Goal: Task Accomplishment & Management: Use online tool/utility

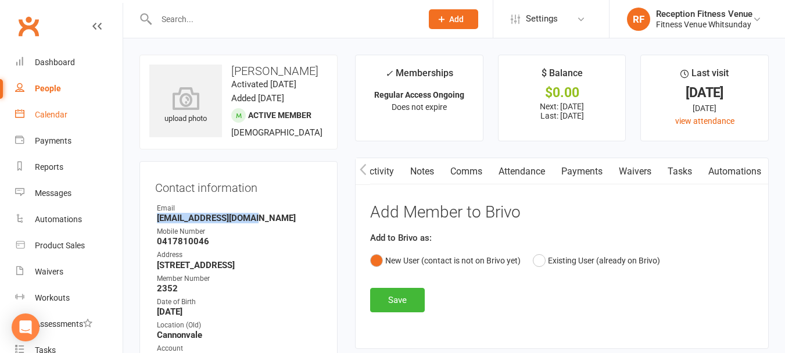
scroll to position [0, 271]
click at [57, 114] on div "Calendar" at bounding box center [51, 114] width 33 height 9
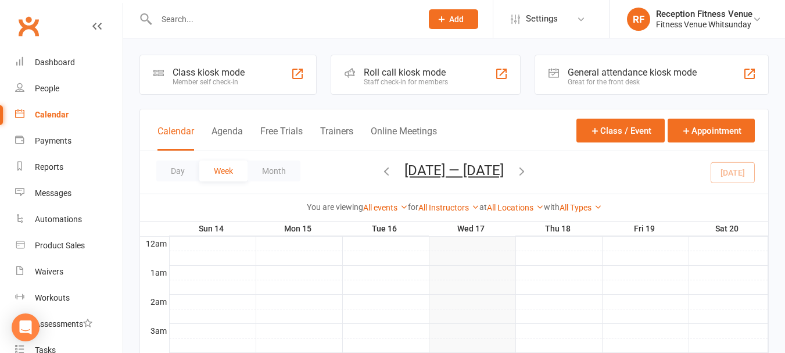
click at [211, 78] on div "Member self check-in" at bounding box center [209, 82] width 72 height 8
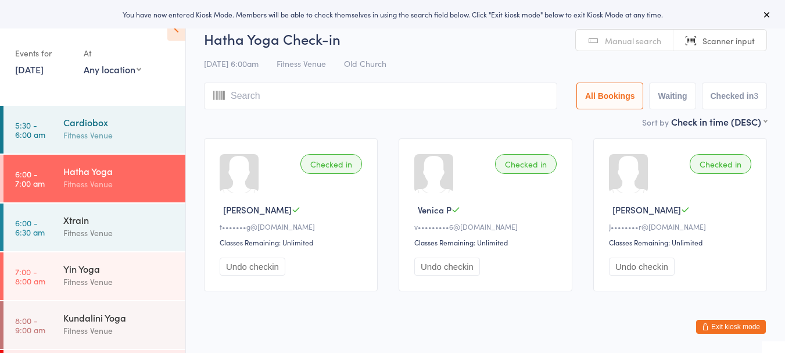
click at [106, 132] on div "Fitness Venue" at bounding box center [119, 134] width 112 height 13
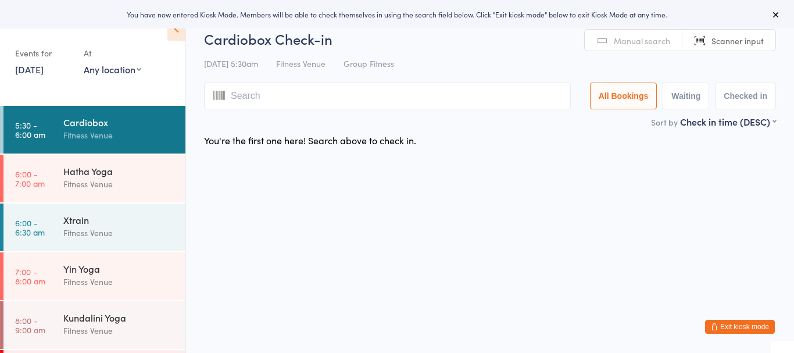
click at [638, 42] on span "Manual search" at bounding box center [641, 41] width 56 height 12
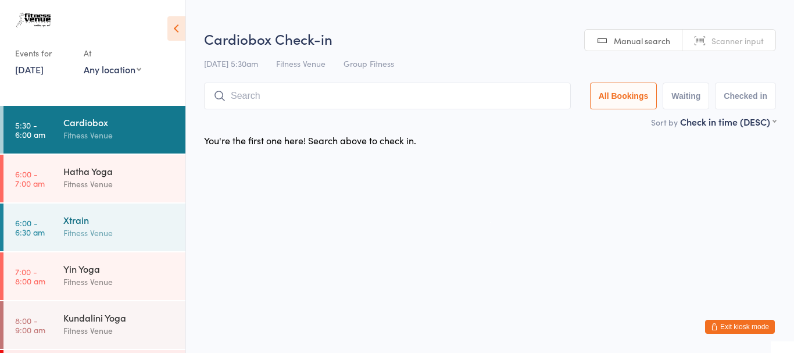
click at [121, 217] on div "Xtrain" at bounding box center [119, 219] width 112 height 13
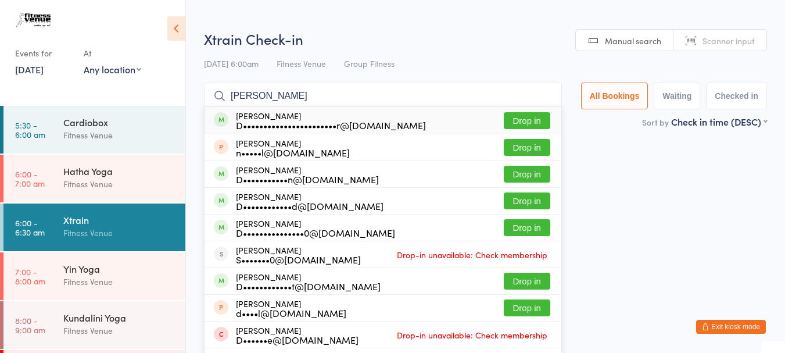
type input "[PERSON_NAME]"
click at [525, 113] on button "Drop in" at bounding box center [527, 120] width 46 height 17
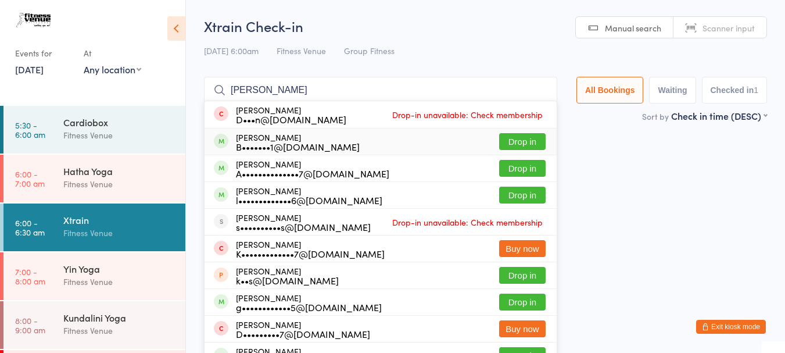
type input "hart"
click at [507, 134] on button "Drop in" at bounding box center [522, 141] width 46 height 17
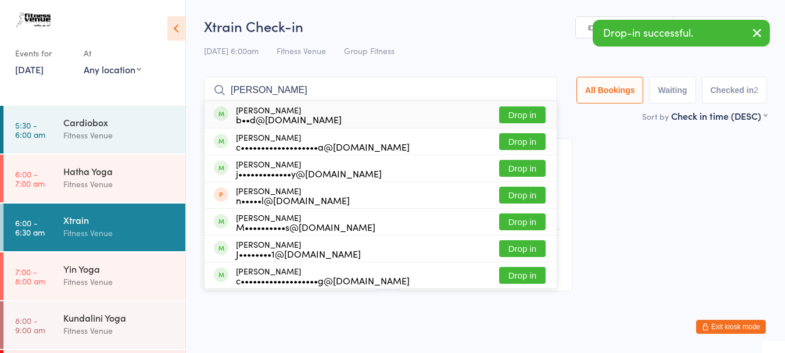
type input "brad"
click at [499, 113] on button "Drop in" at bounding box center [522, 114] width 46 height 17
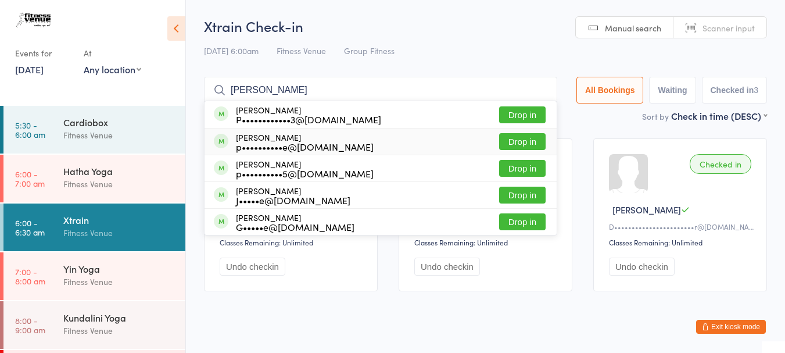
type input "paige"
drag, startPoint x: 518, startPoint y: 142, endPoint x: 506, endPoint y: 141, distance: 11.7
click at [514, 142] on button "Drop in" at bounding box center [522, 141] width 46 height 17
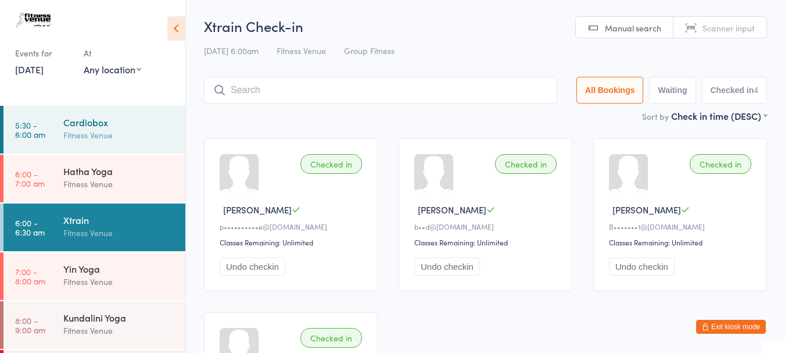
click at [83, 128] on div "Cardiobox" at bounding box center [119, 122] width 112 height 13
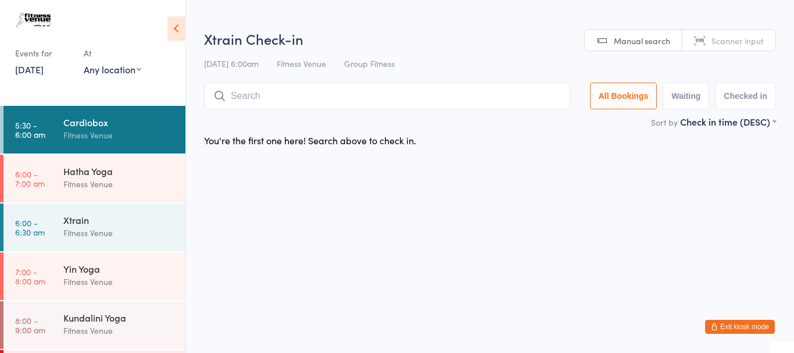
click at [331, 93] on input "search" at bounding box center [387, 95] width 367 height 27
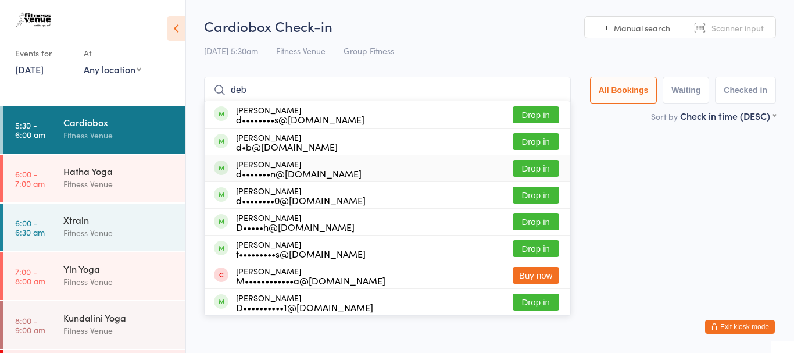
type input "deb"
click at [530, 167] on button "Drop in" at bounding box center [535, 168] width 46 height 17
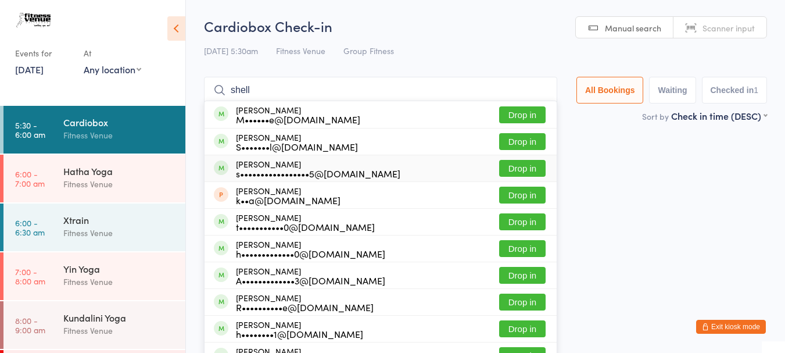
type input "shell"
click at [503, 161] on button "Drop in" at bounding box center [522, 168] width 46 height 17
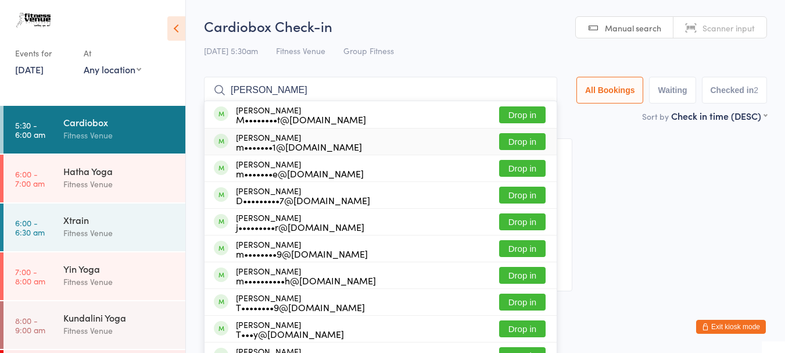
type input "mel"
click at [510, 141] on button "Drop in" at bounding box center [522, 141] width 46 height 17
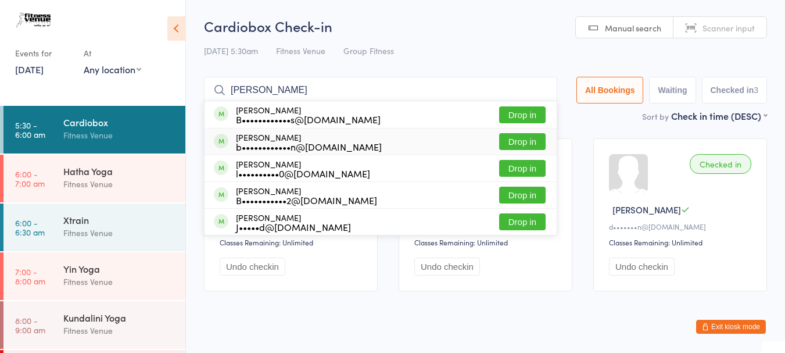
type input "bonnie"
click at [499, 134] on button "Drop in" at bounding box center [522, 141] width 46 height 17
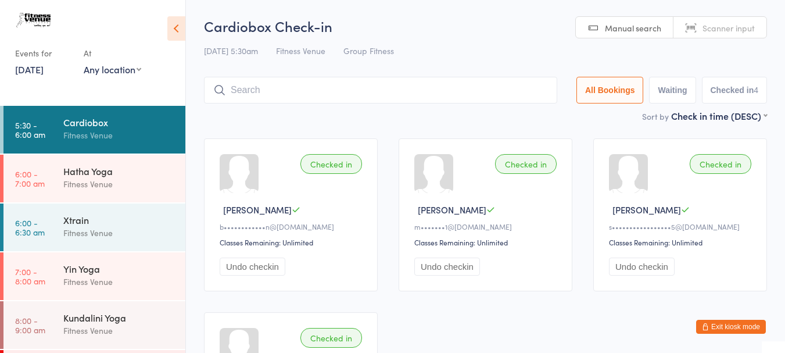
click at [734, 323] on button "Exit kiosk mode" at bounding box center [731, 327] width 70 height 14
click at [723, 325] on button "Exit kiosk mode" at bounding box center [731, 327] width 70 height 14
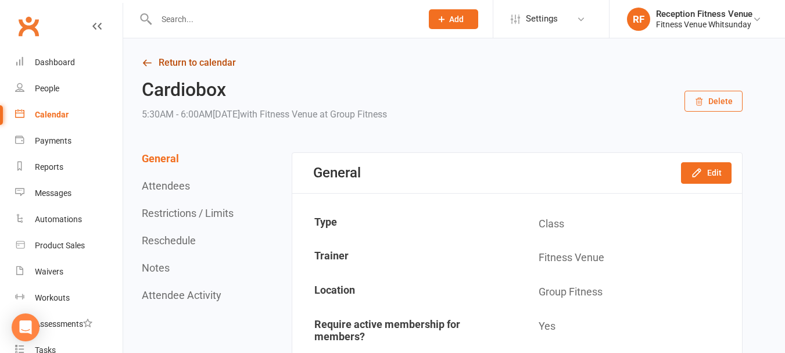
click at [174, 63] on link "Return to calendar" at bounding box center [442, 63] width 601 height 16
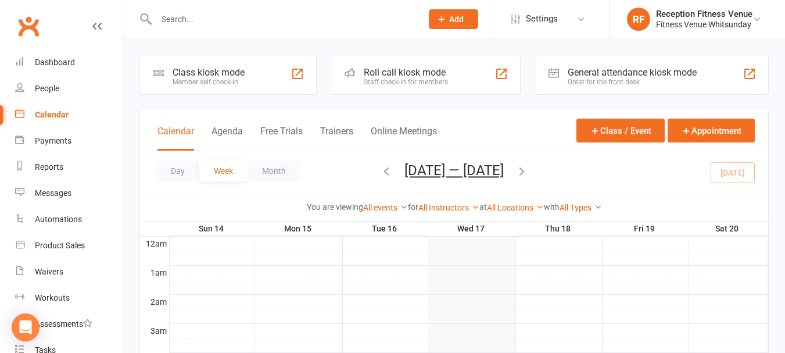
click at [209, 77] on div "Class kiosk mode" at bounding box center [209, 72] width 72 height 11
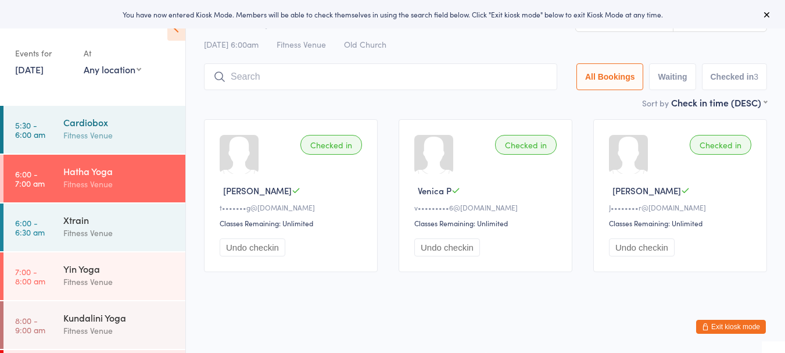
click at [92, 130] on div "Fitness Venue" at bounding box center [119, 134] width 112 height 13
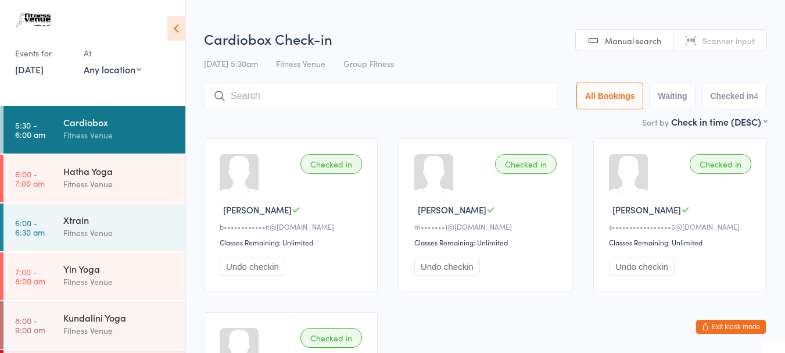
click at [253, 92] on input "search" at bounding box center [380, 95] width 353 height 27
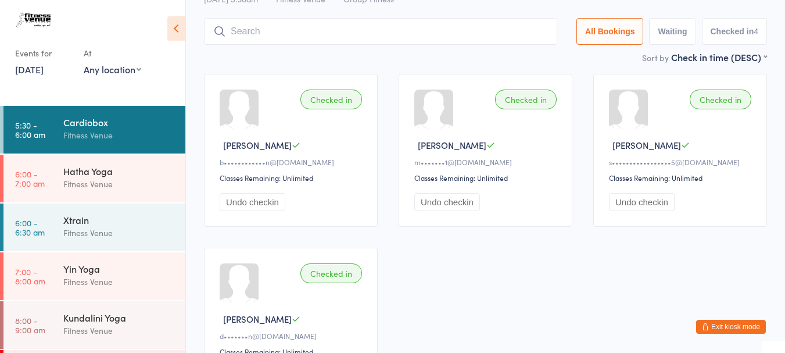
scroll to position [82, 0]
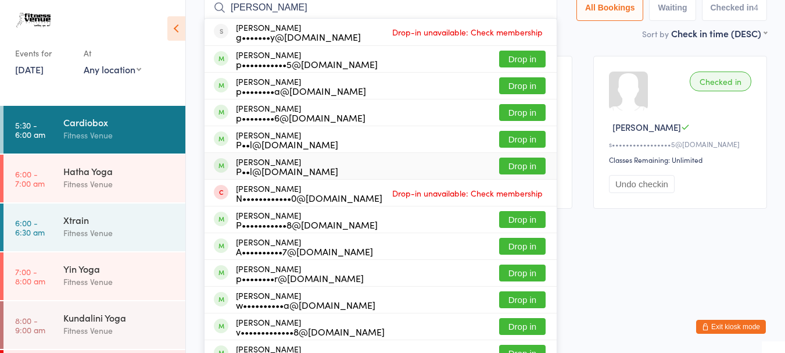
type input "paul"
click at [515, 166] on button "Drop in" at bounding box center [522, 165] width 46 height 17
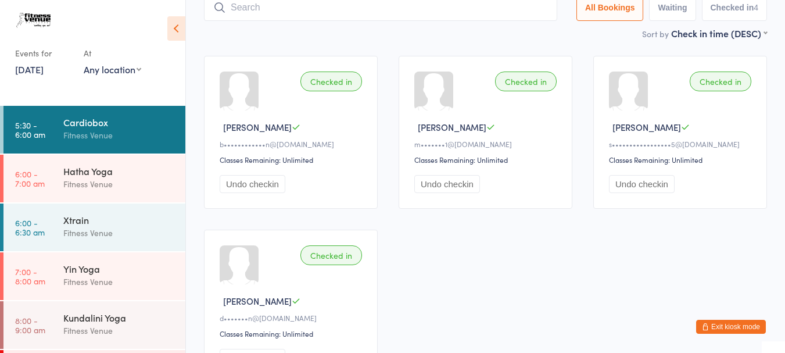
scroll to position [77, 0]
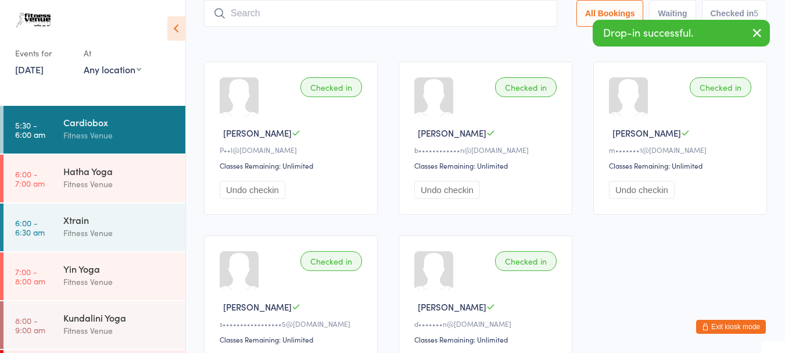
click at [733, 330] on button "Exit kiosk mode" at bounding box center [731, 327] width 70 height 14
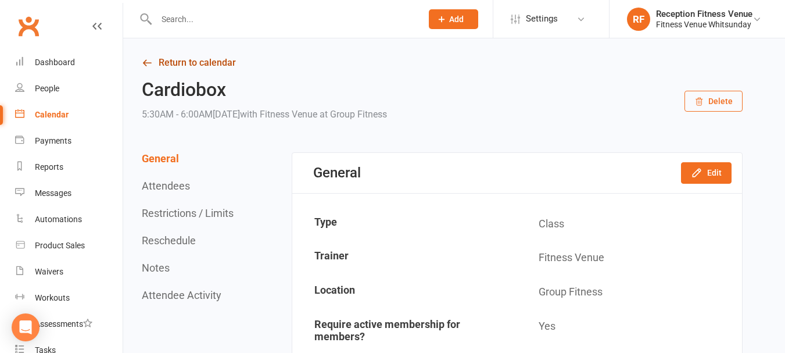
click at [187, 66] on link "Return to calendar" at bounding box center [442, 63] width 601 height 16
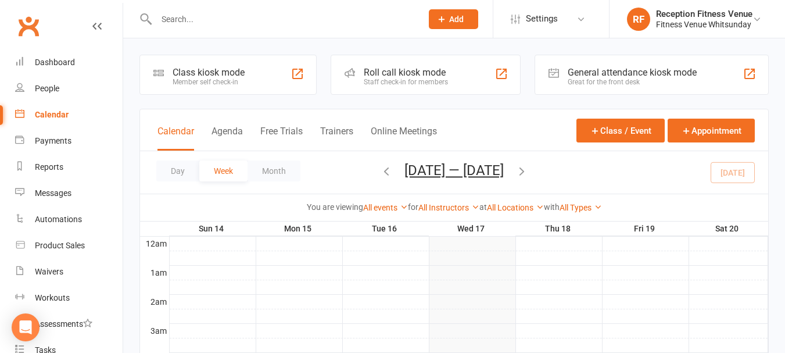
click at [636, 66] on div "General attendance kiosk mode Great for the front desk" at bounding box center [651, 75] width 234 height 40
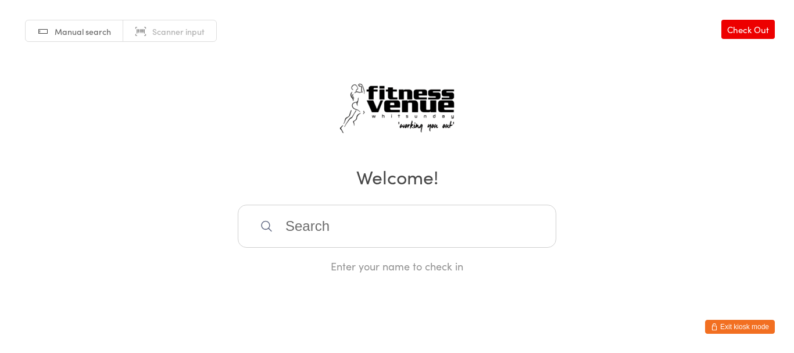
click at [172, 27] on span "Scanner input" at bounding box center [178, 32] width 52 height 12
